Goal: Task Accomplishment & Management: Manage account settings

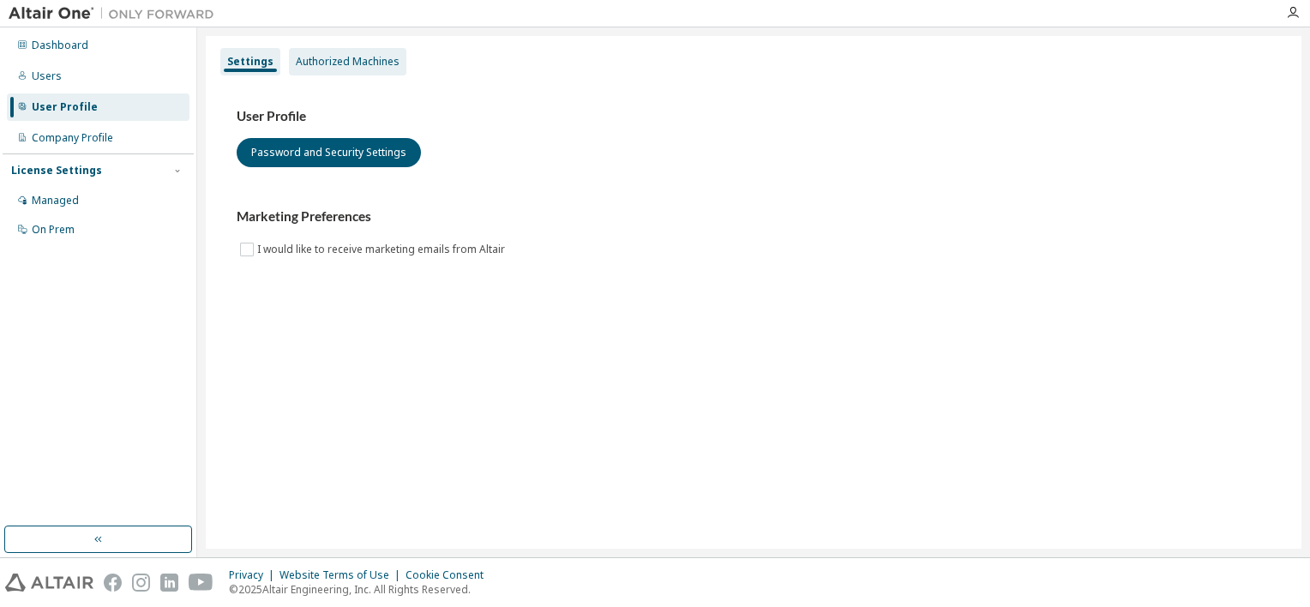
click at [333, 66] on div "Authorized Machines" at bounding box center [348, 62] width 104 height 14
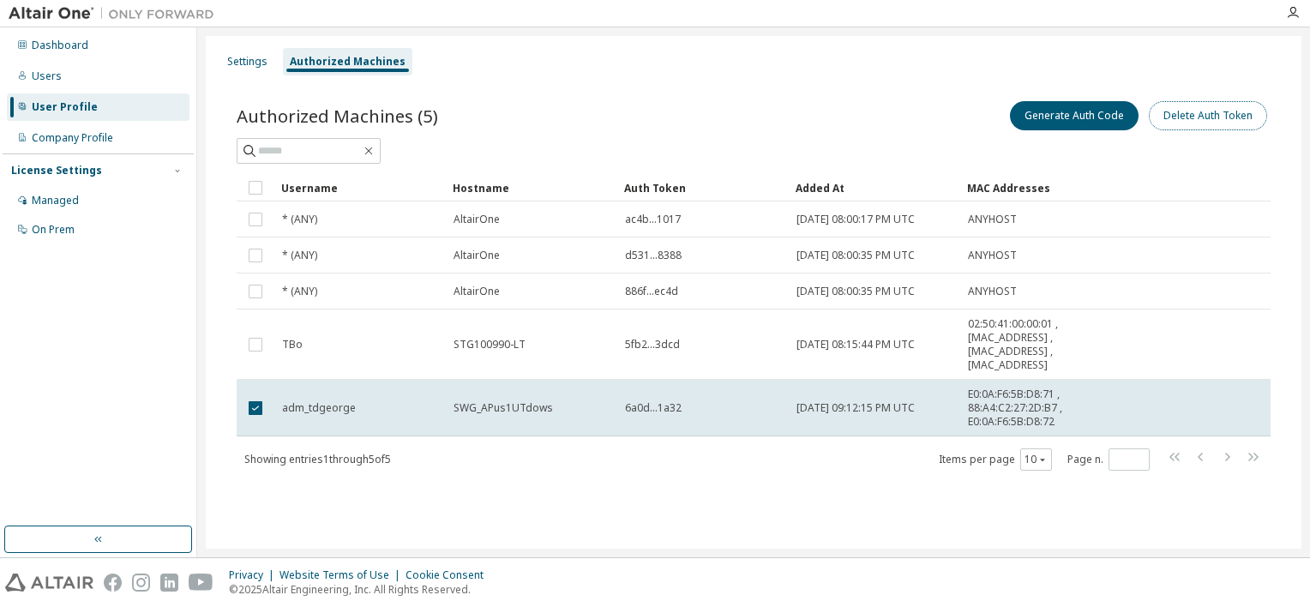
click at [1224, 117] on button "Delete Auth Token" at bounding box center [1208, 115] width 118 height 29
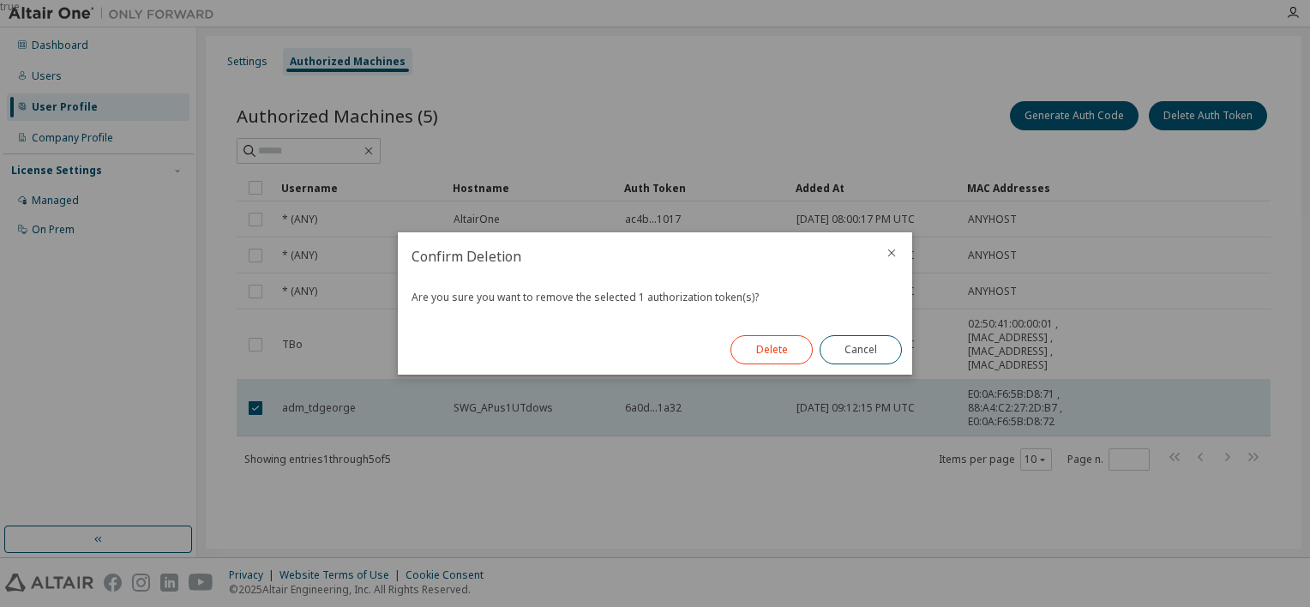
click at [792, 356] on button "Delete" at bounding box center [771, 349] width 82 height 29
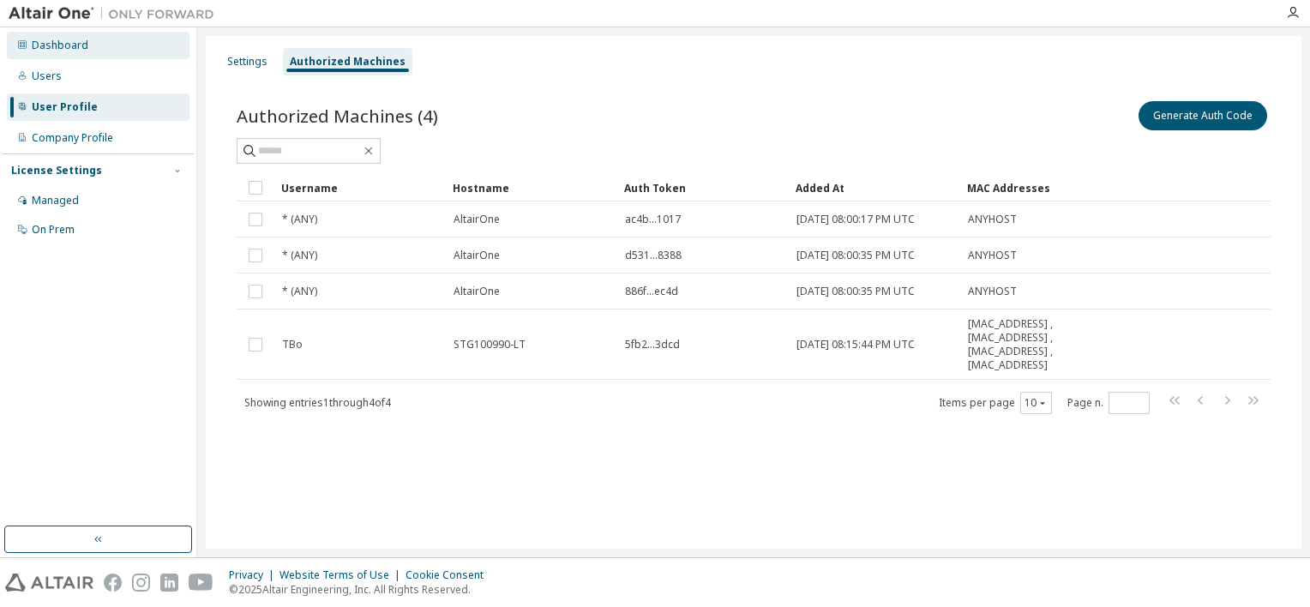
click at [51, 48] on div "Dashboard" at bounding box center [60, 46] width 57 height 14
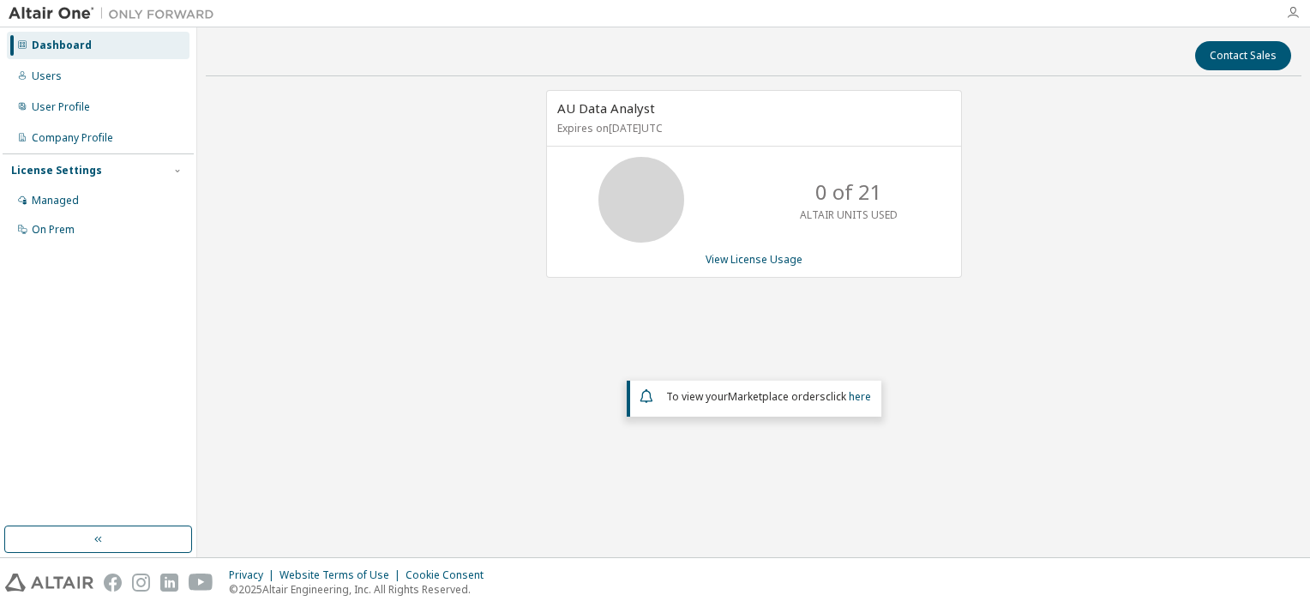
click at [1292, 9] on icon "button" at bounding box center [1293, 13] width 14 height 14
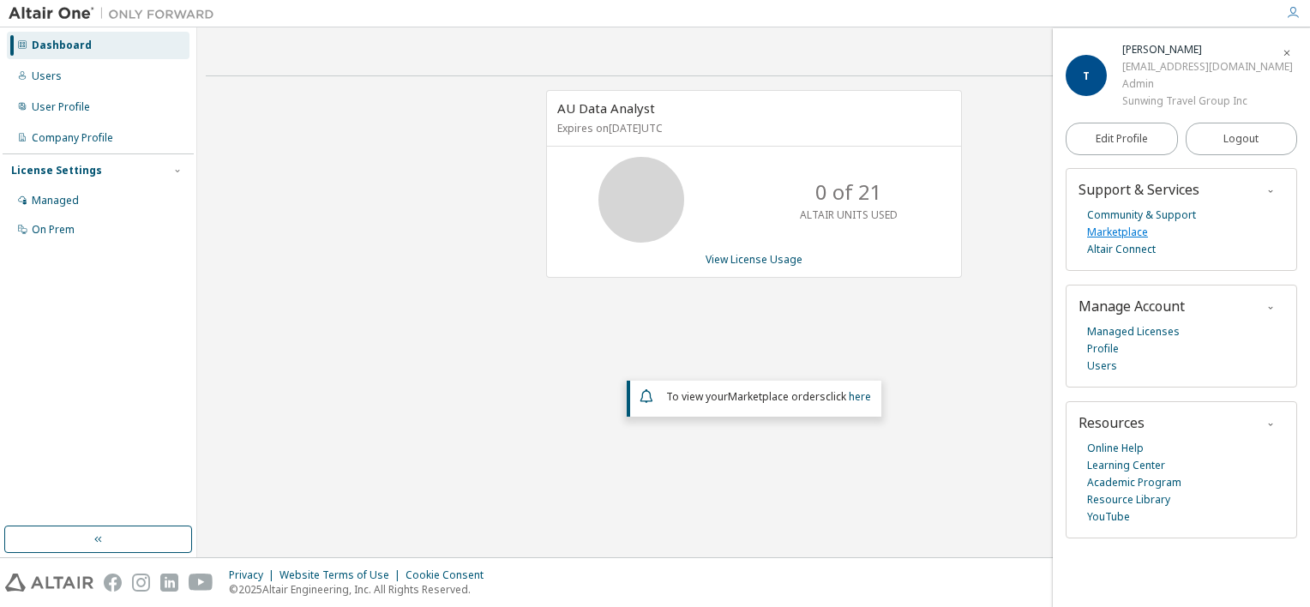
click at [1115, 231] on link "Marketplace" at bounding box center [1117, 232] width 61 height 17
click at [767, 256] on link "View License Usage" at bounding box center [754, 259] width 97 height 15
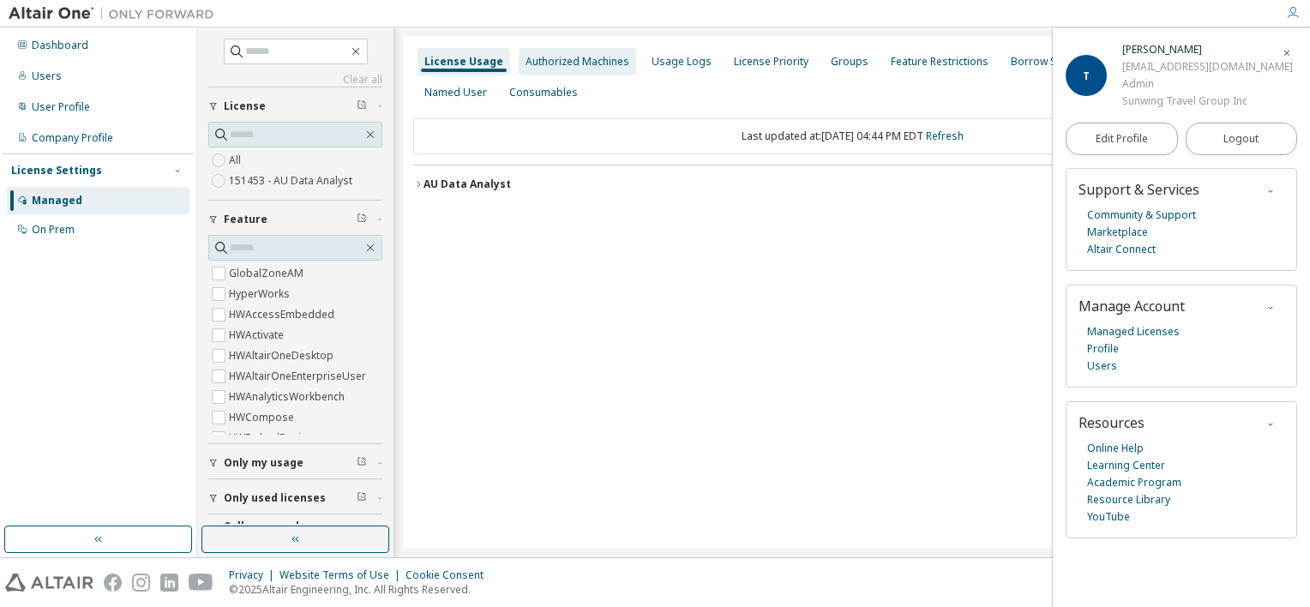
click at [573, 61] on div "Authorized Machines" at bounding box center [578, 62] width 104 height 14
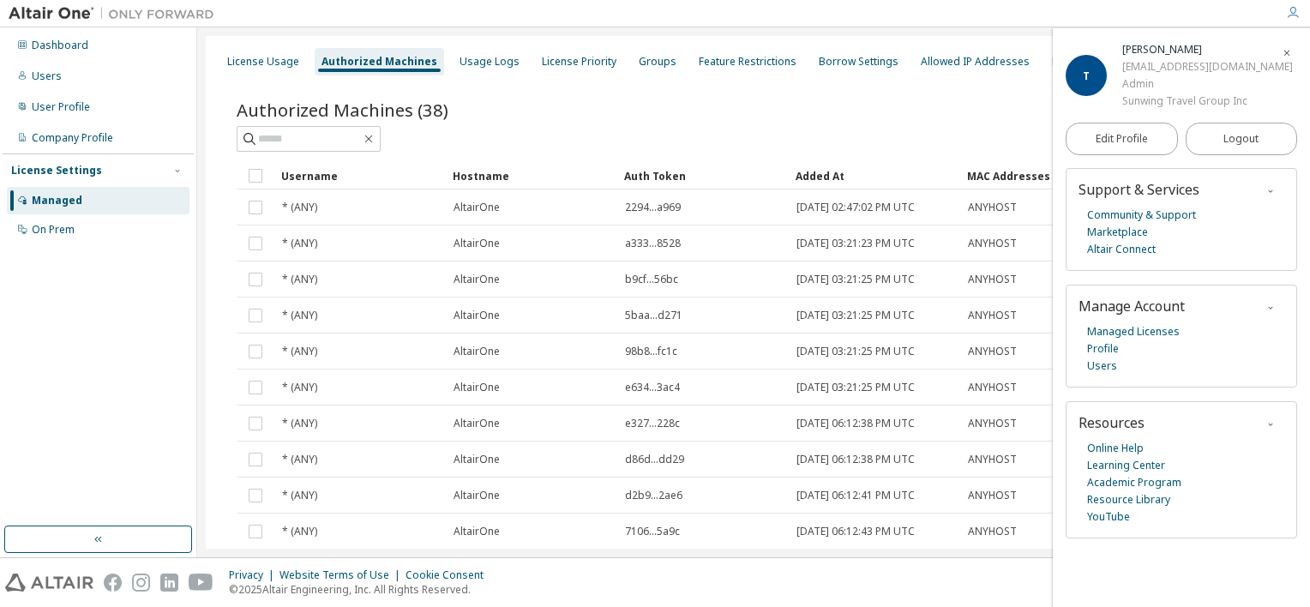
click at [965, 130] on div at bounding box center [754, 139] width 1034 height 26
click at [1287, 51] on icon "button" at bounding box center [1287, 53] width 10 height 10
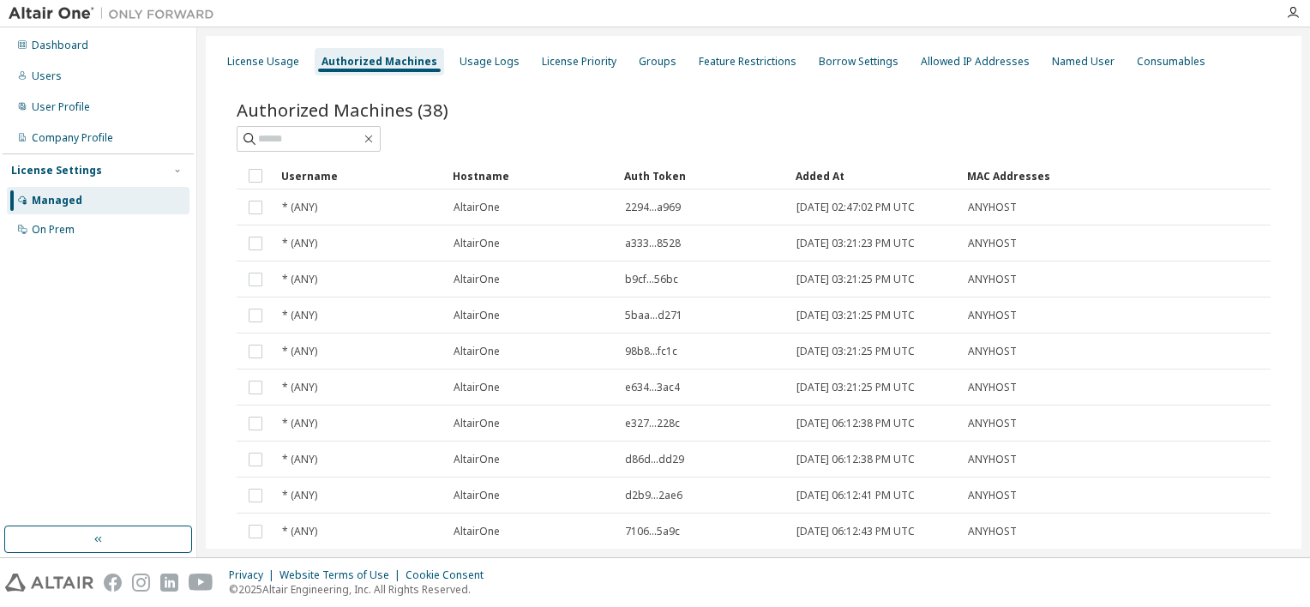
click at [402, 58] on div "Authorized Machines" at bounding box center [380, 62] width 116 height 14
click at [287, 58] on div "License Usage" at bounding box center [263, 62] width 72 height 14
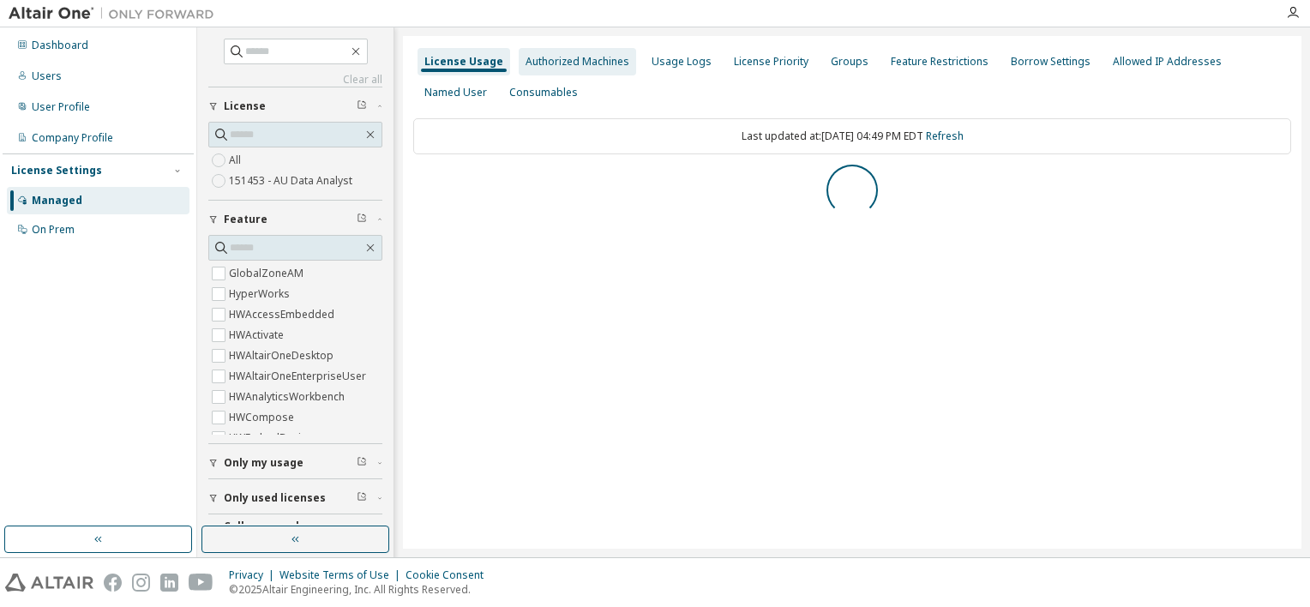
click at [542, 65] on div "Authorized Machines" at bounding box center [578, 62] width 104 height 14
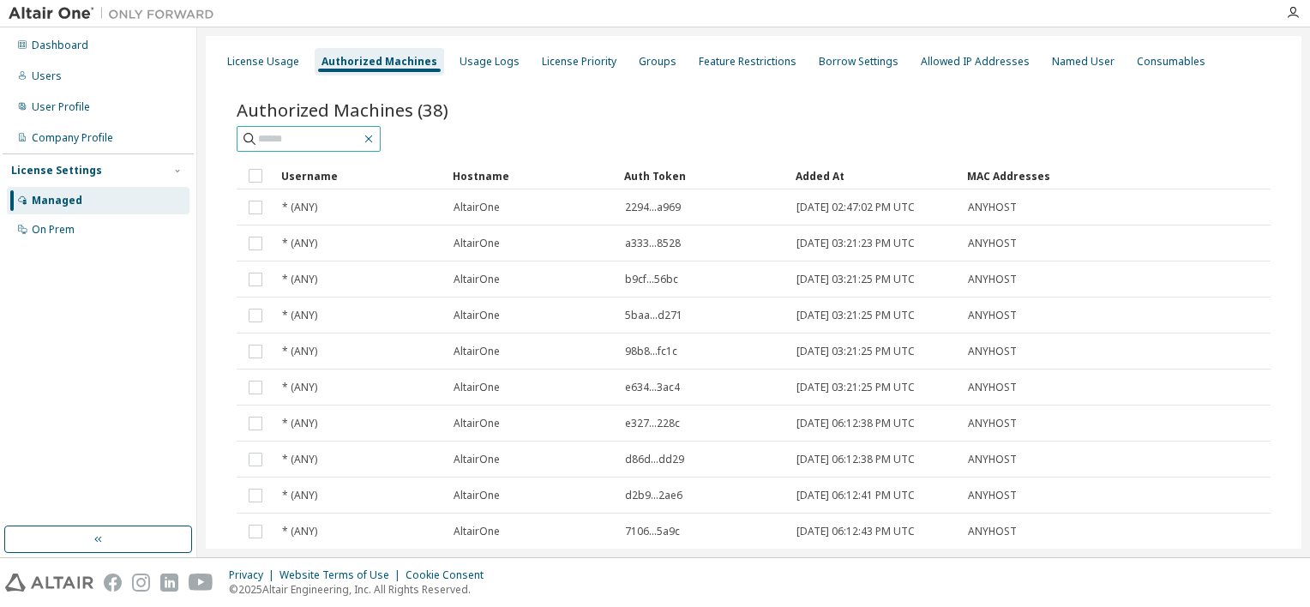
click at [376, 135] on icon "button" at bounding box center [369, 139] width 14 height 14
click at [376, 137] on icon "button" at bounding box center [369, 139] width 14 height 14
click at [384, 58] on div "Authorized Machines" at bounding box center [380, 62] width 116 height 14
click at [109, 211] on div "Managed" at bounding box center [98, 200] width 183 height 27
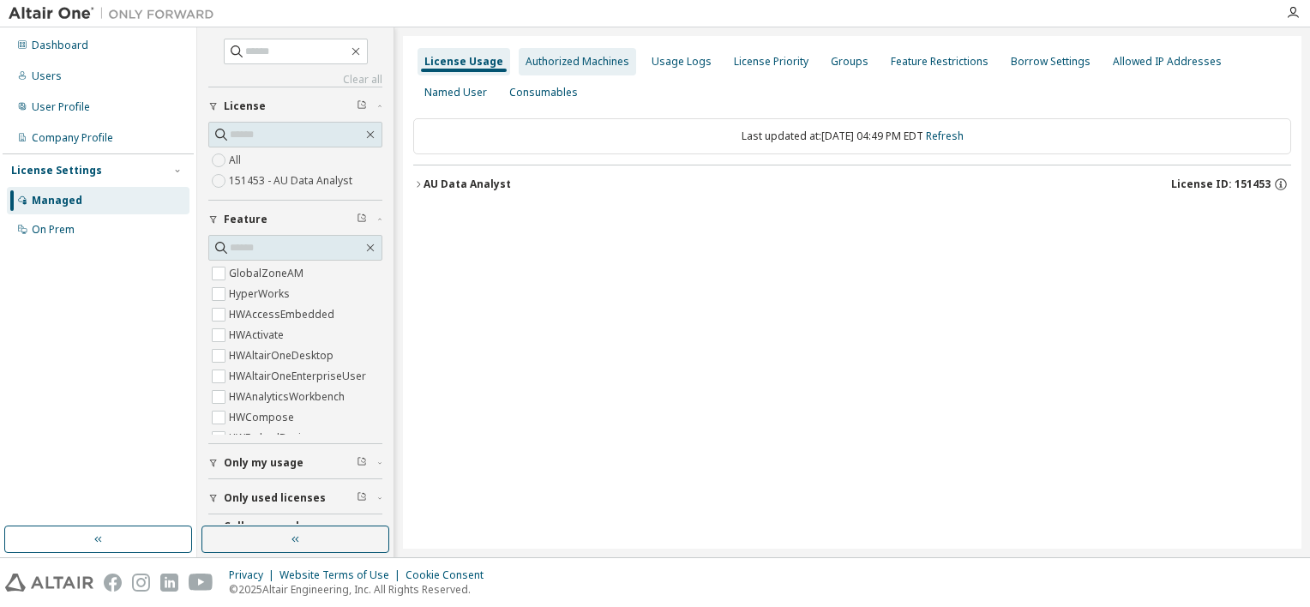
click at [564, 61] on div "Authorized Machines" at bounding box center [578, 62] width 104 height 14
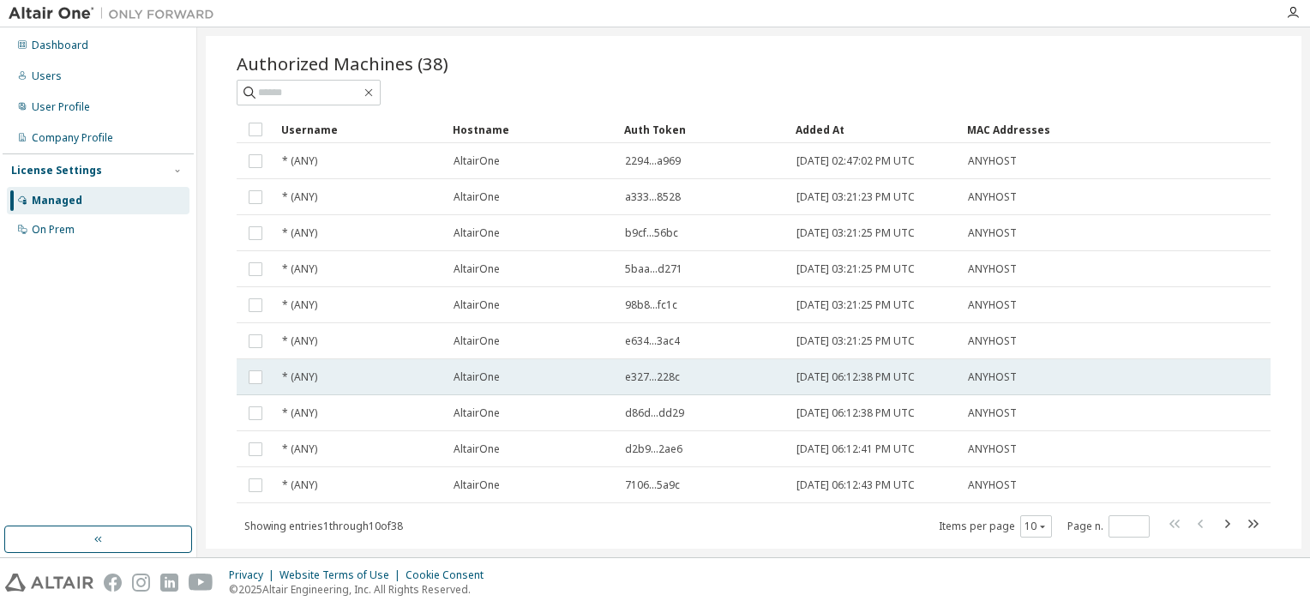
scroll to position [89, 0]
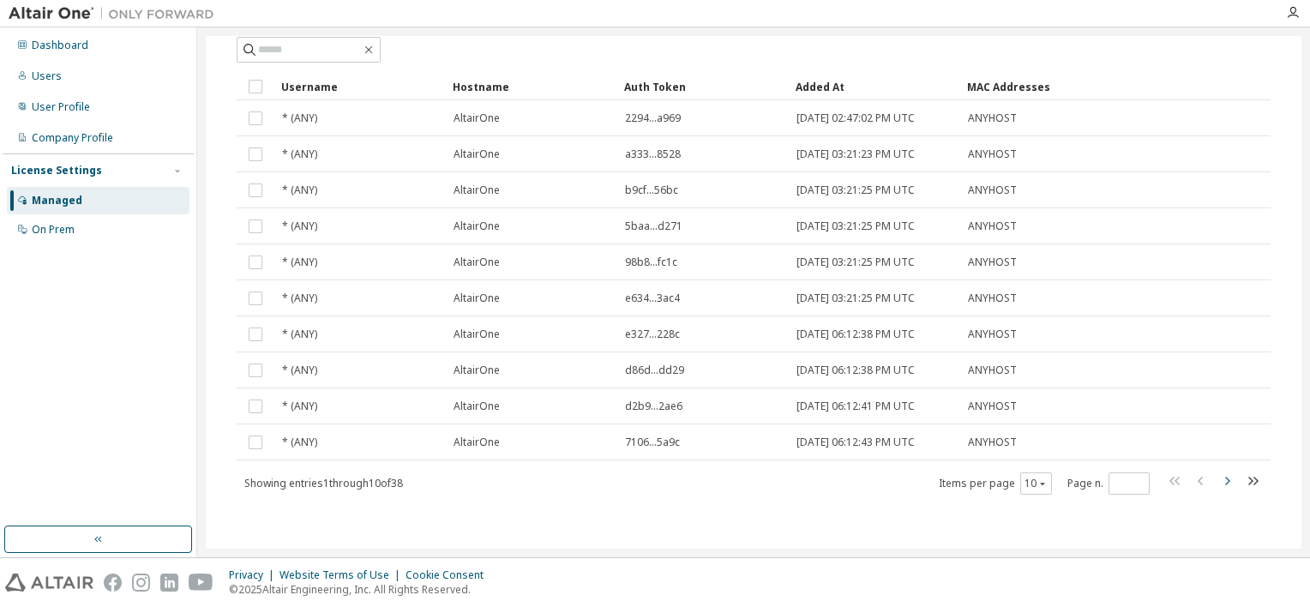
click at [1222, 478] on icon "button" at bounding box center [1227, 481] width 21 height 21
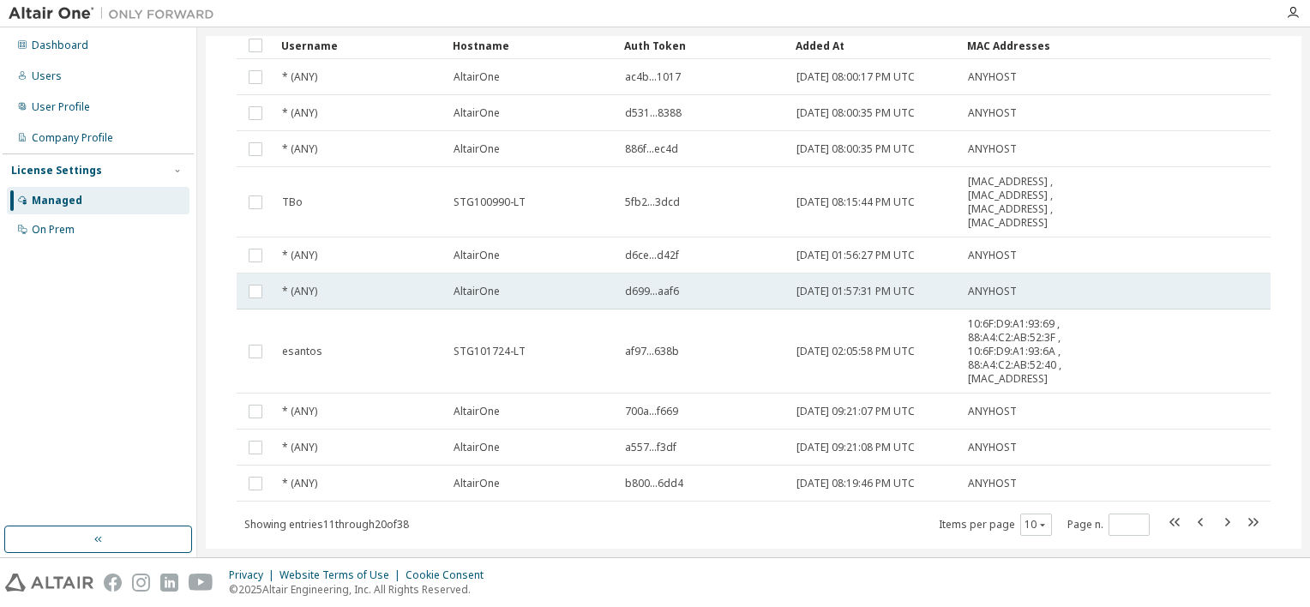
scroll to position [171, 0]
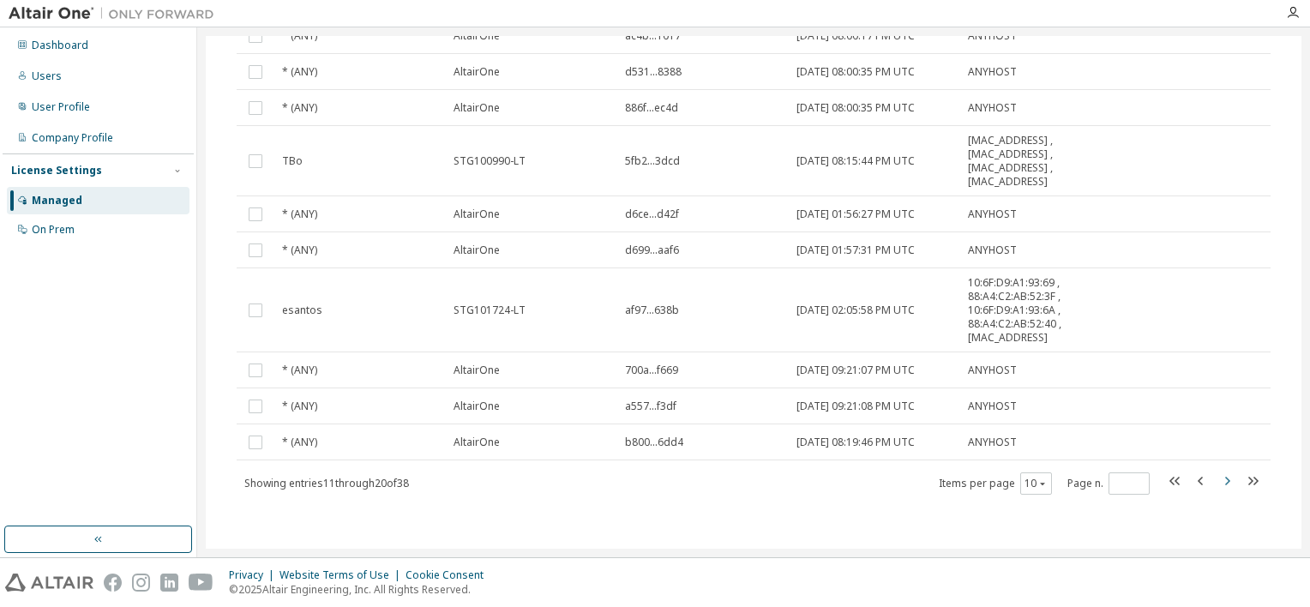
click at [1225, 478] on icon "button" at bounding box center [1227, 481] width 5 height 9
type input "*"
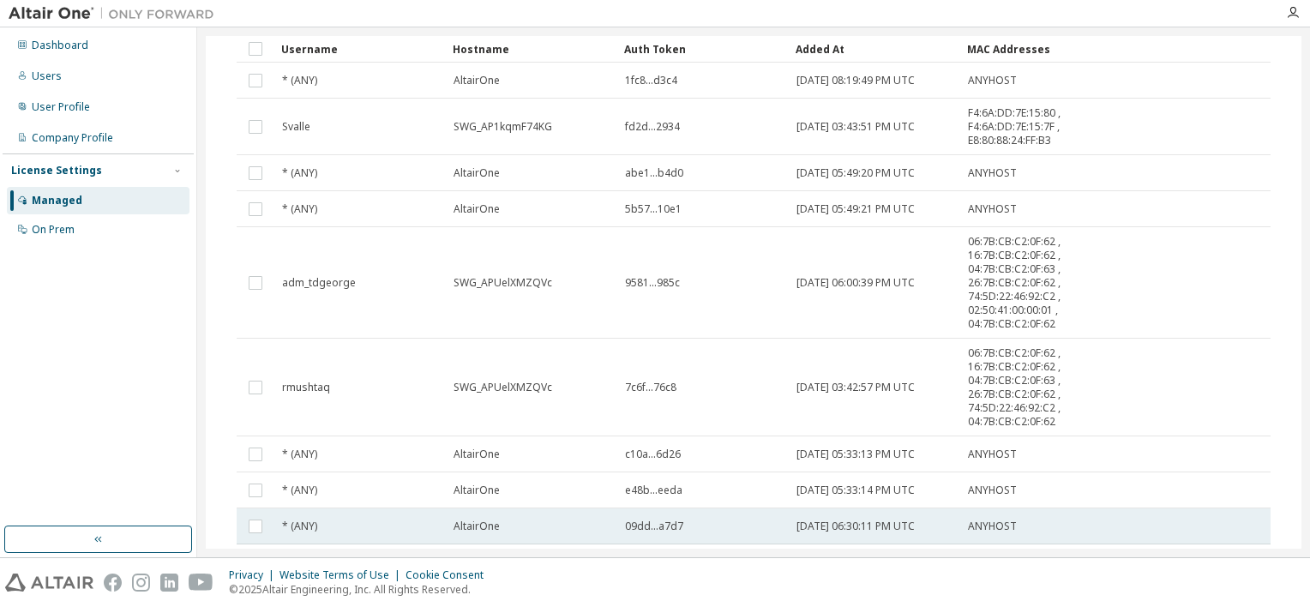
scroll to position [247, 0]
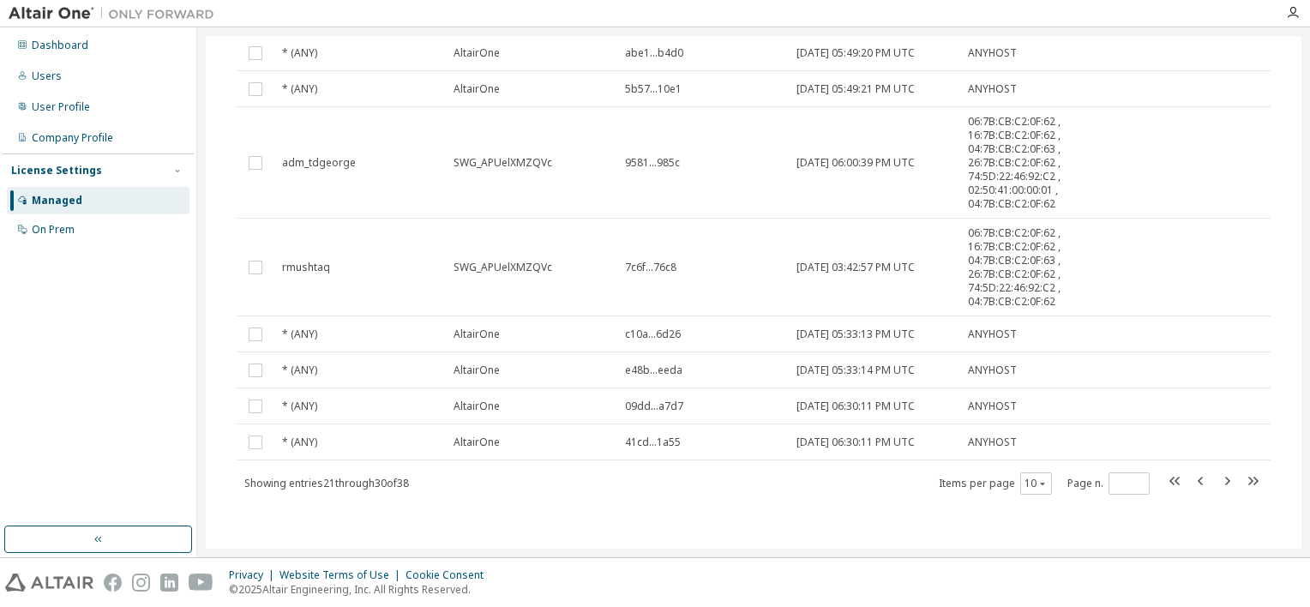
click at [617, 587] on div "Privacy Website Terms of Use Cookie Consent © 2025 Altair Engineering, Inc. All…" at bounding box center [655, 582] width 1310 height 49
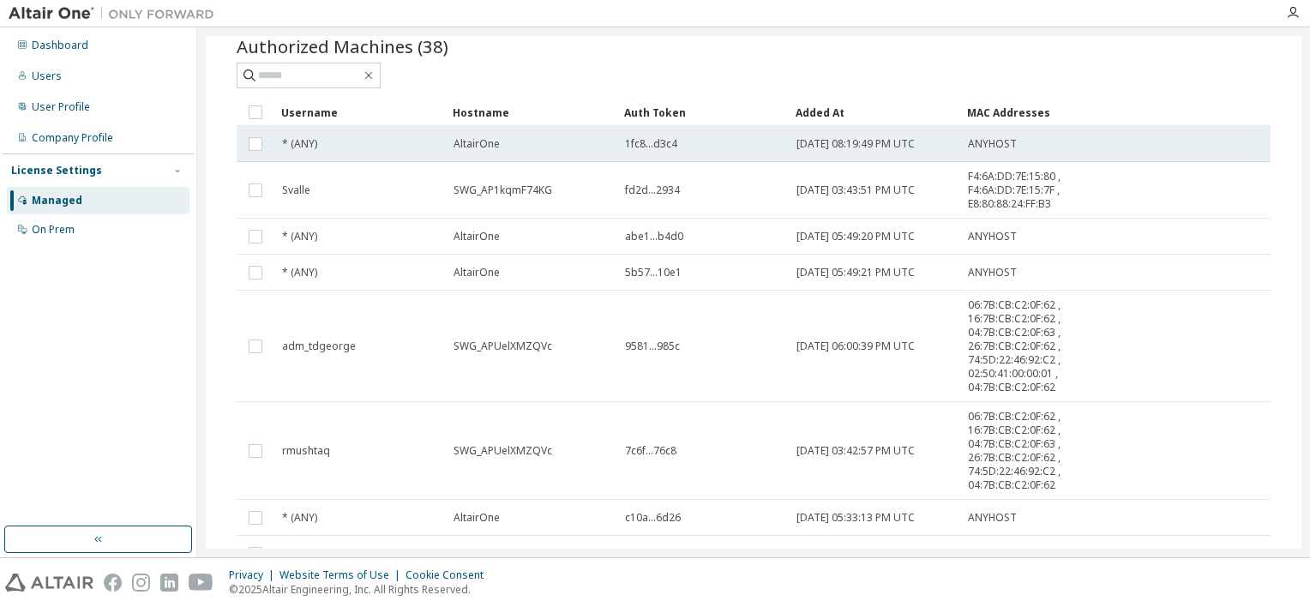
scroll to position [0, 0]
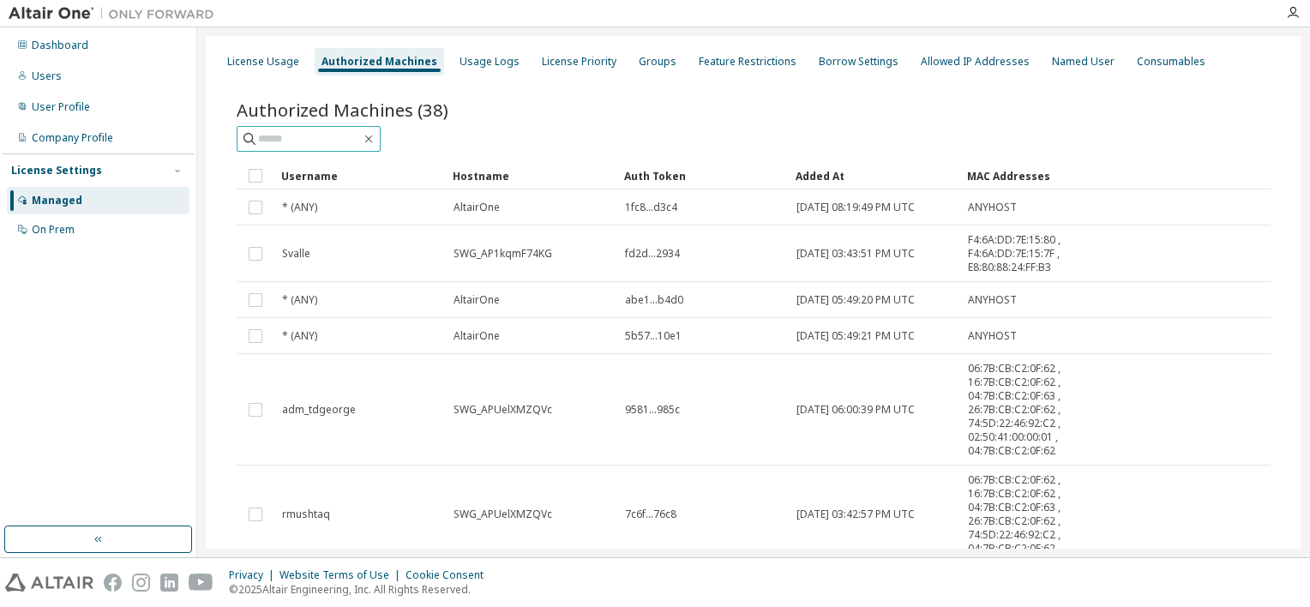
click at [351, 144] on input "text" at bounding box center [309, 138] width 103 height 17
paste input "**********"
type input "**********"
type input "*"
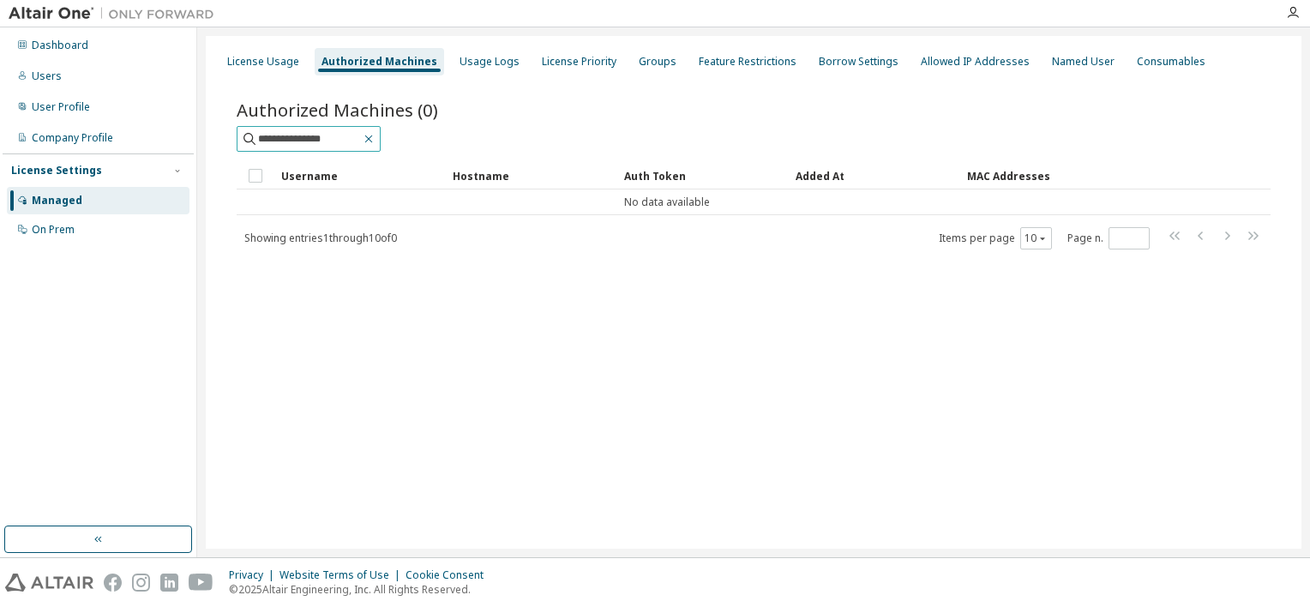
click at [376, 138] on icon "button" at bounding box center [369, 139] width 14 height 14
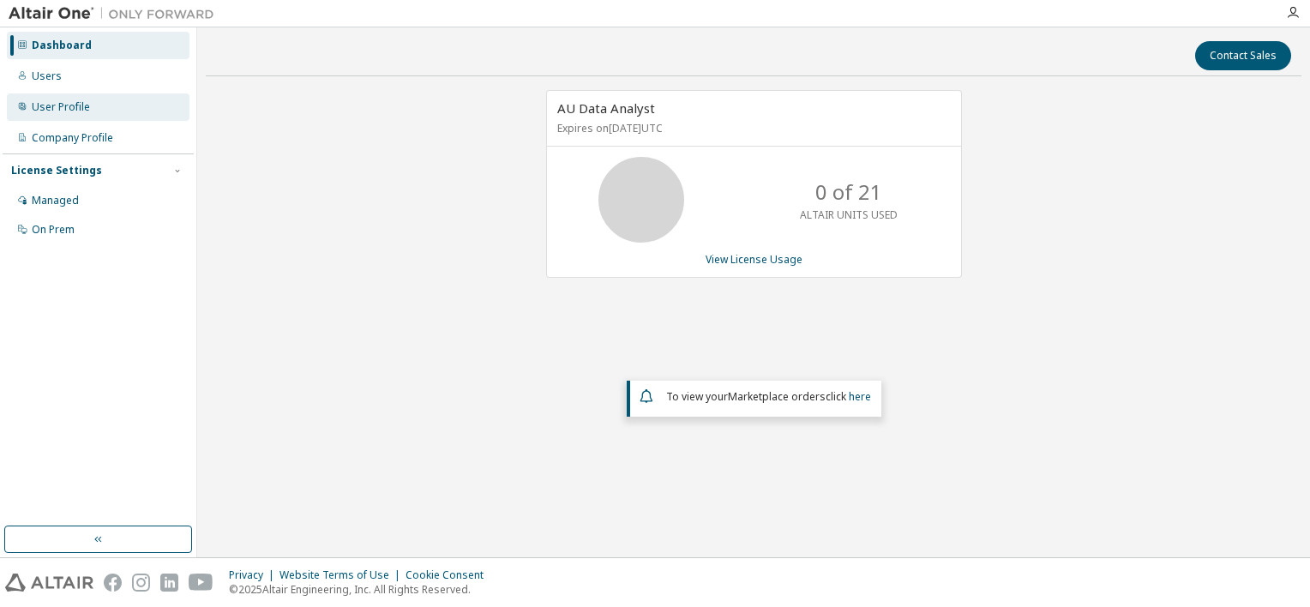
click at [81, 111] on div "User Profile" at bounding box center [61, 107] width 58 height 14
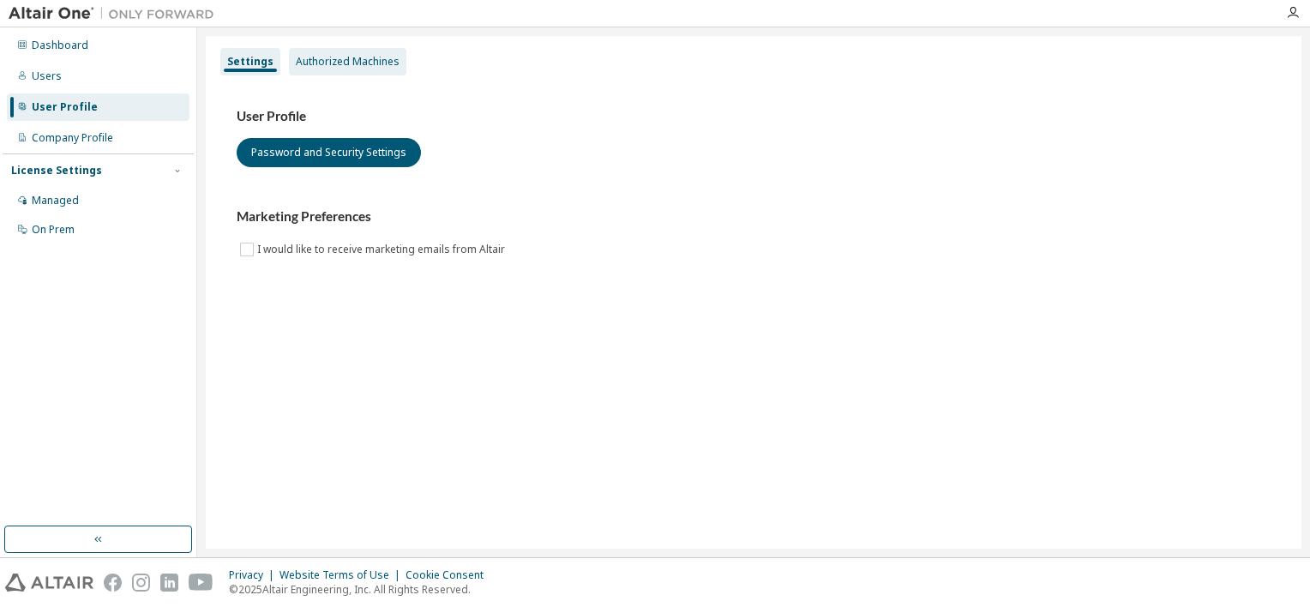
click at [347, 66] on div "Authorized Machines" at bounding box center [348, 62] width 104 height 14
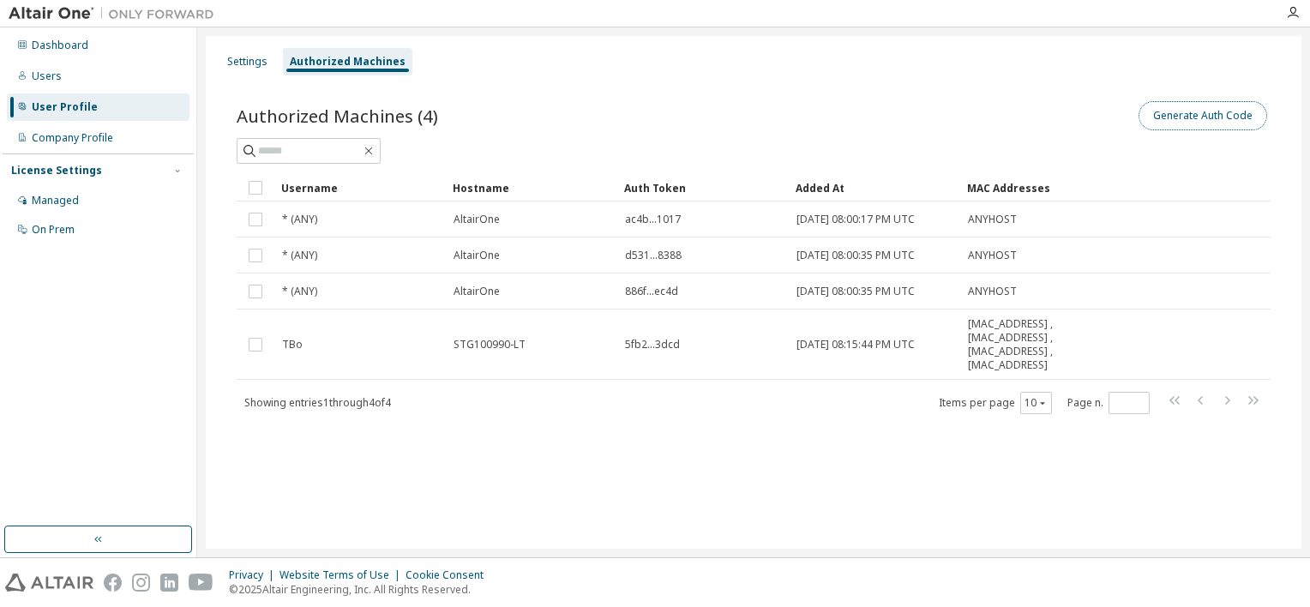
click at [1177, 123] on button "Generate Auth Code" at bounding box center [1203, 115] width 129 height 29
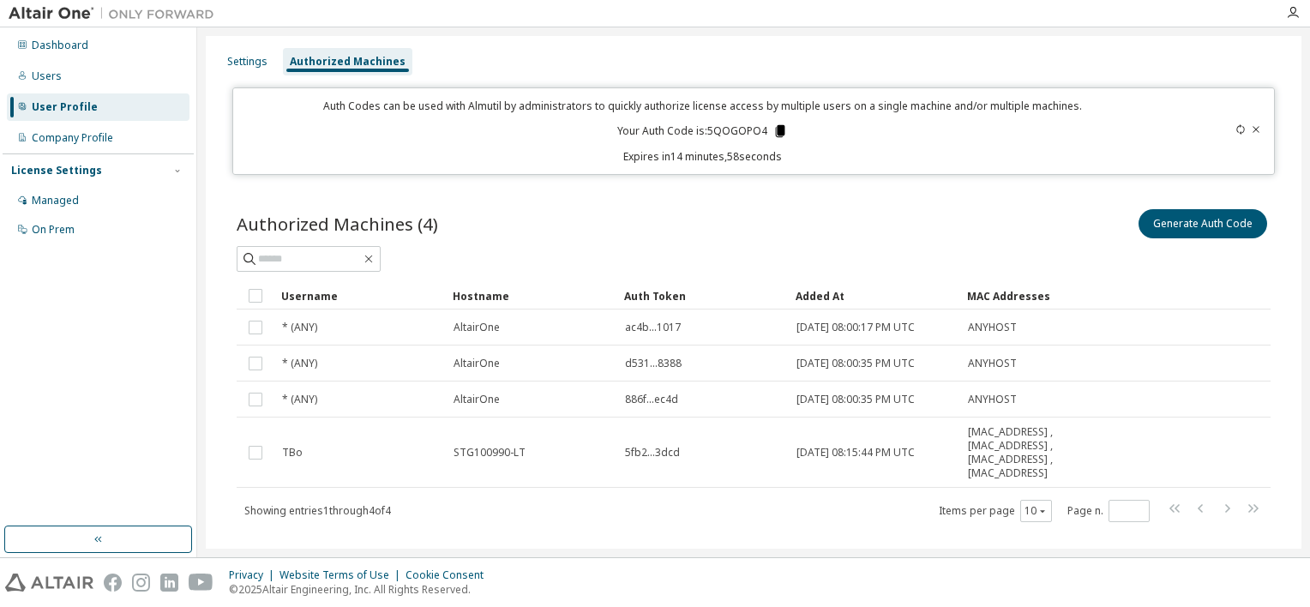
click at [776, 135] on icon at bounding box center [780, 131] width 9 height 12
click at [712, 570] on div "Privacy Website Terms of Use Cookie Consent © 2025 Altair Engineering, Inc. All…" at bounding box center [655, 582] width 1310 height 49
click at [1139, 274] on div "Authorized Machines (4) Generate Auth Code Clear Load Save Save As Field Operat…" at bounding box center [754, 364] width 1034 height 317
